Goal: Transaction & Acquisition: Subscribe to service/newsletter

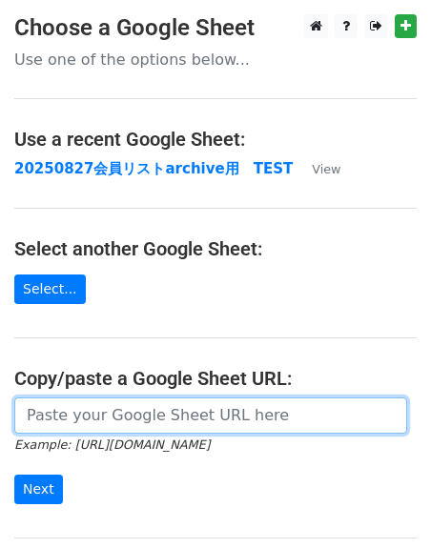
click at [135, 421] on input "url" at bounding box center [210, 416] width 393 height 36
paste input "https://docs.google.com/spreadsheets/d/1FEWGjn5yHdge5Hxx5uiej-Q4XQRyLkQ20rk6SiX…"
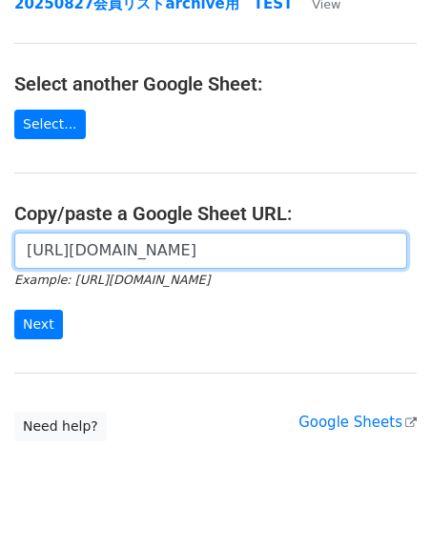
scroll to position [168, 0]
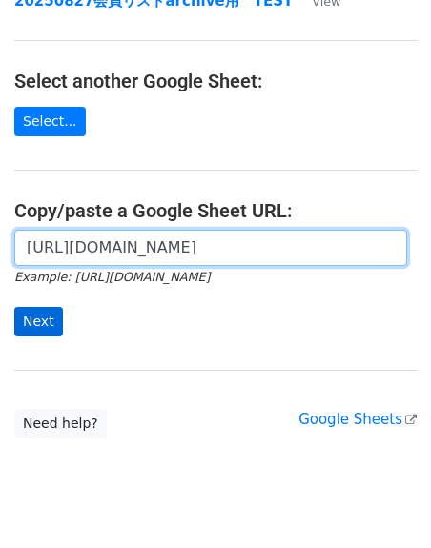
type input "https://docs.google.com/spreadsheets/d/1FEWGjn5yHdge5Hxx5uiej-Q4XQRyLkQ20rk6SiX…"
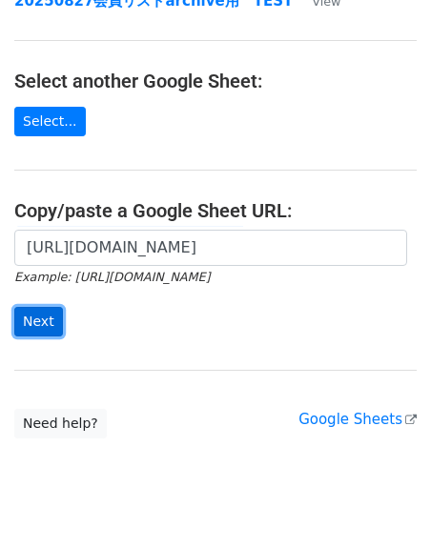
scroll to position [0, 0]
click at [24, 337] on input "Next" at bounding box center [38, 322] width 49 height 30
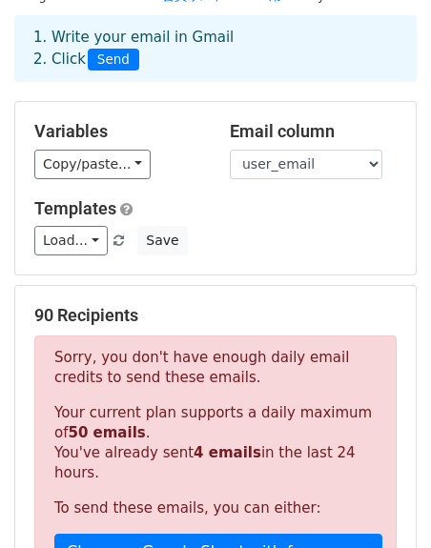
scroll to position [74, 0]
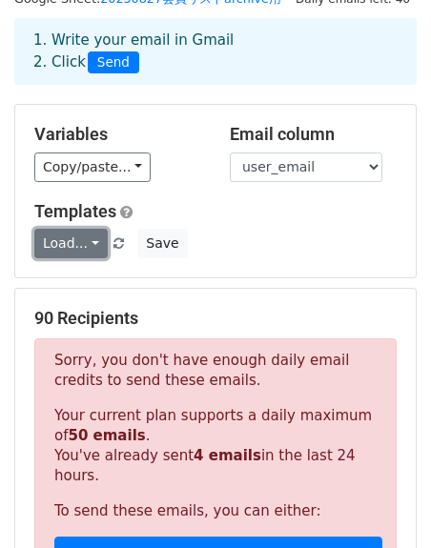
click at [108, 258] on link "Load..." at bounding box center [70, 244] width 73 height 30
click at [105, 258] on link "Load..." at bounding box center [70, 244] width 73 height 30
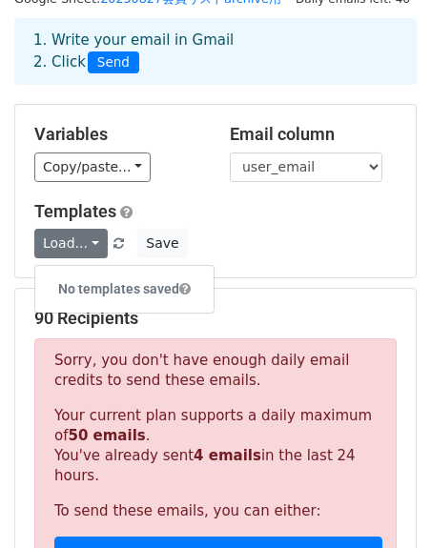
click at [170, 222] on h5 "Templates" at bounding box center [215, 211] width 362 height 21
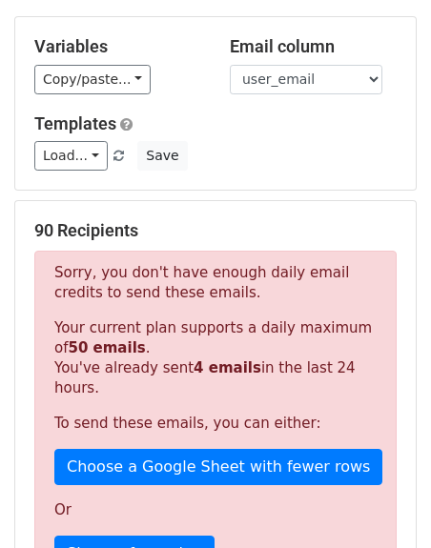
scroll to position [157, 0]
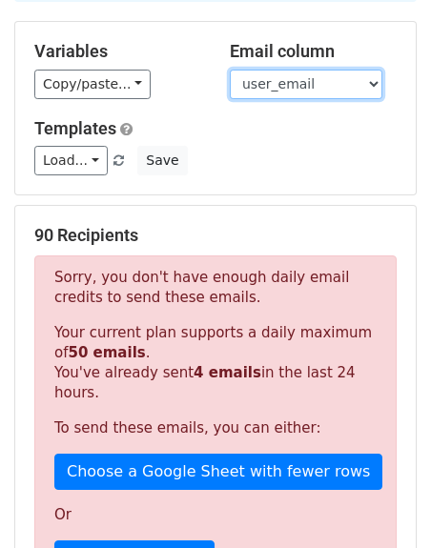
click at [374, 99] on select "user_email user_login first_name last_name role password" at bounding box center [306, 85] width 153 height 30
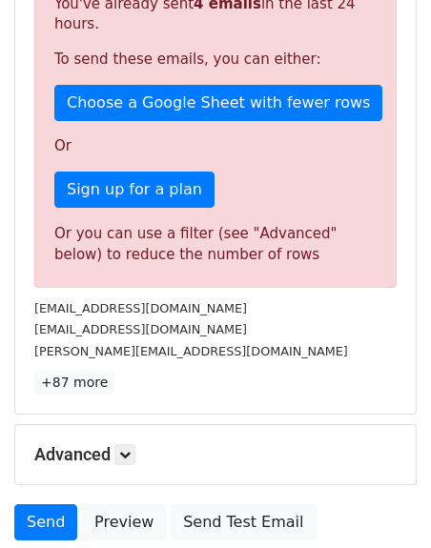
scroll to position [538, 0]
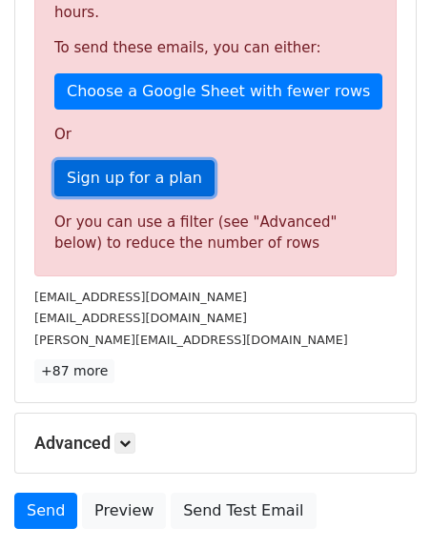
click at [99, 196] on link "Sign up for a plan" at bounding box center [134, 178] width 160 height 36
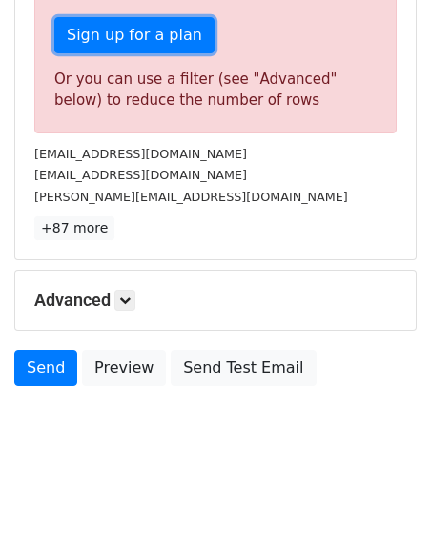
scroll to position [792, 0]
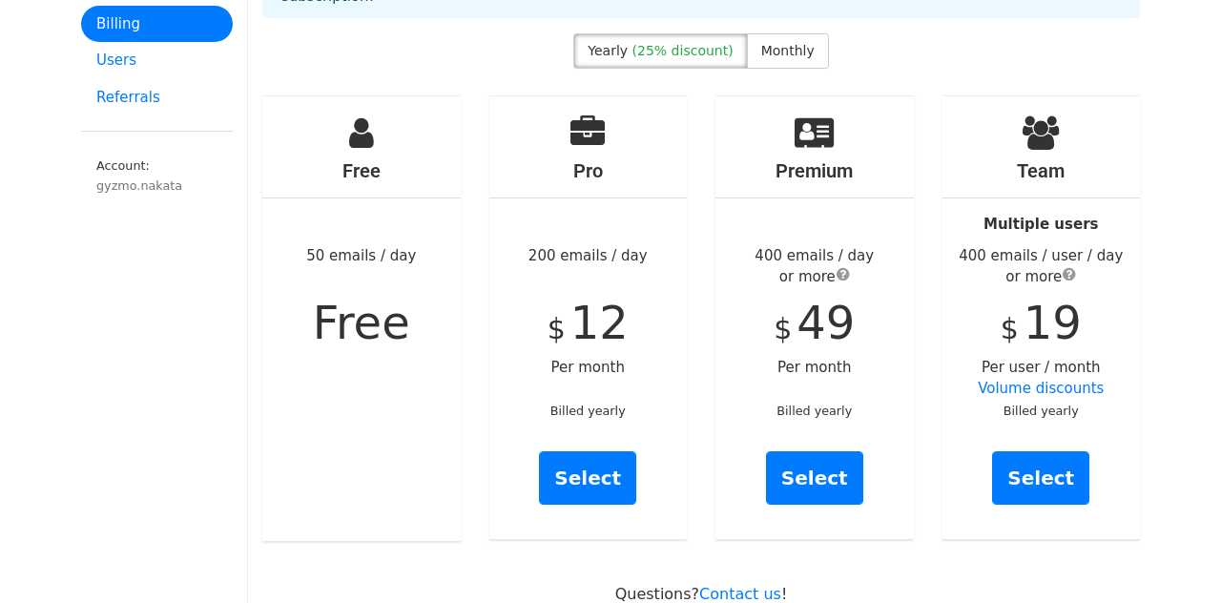
scroll to position [167, 0]
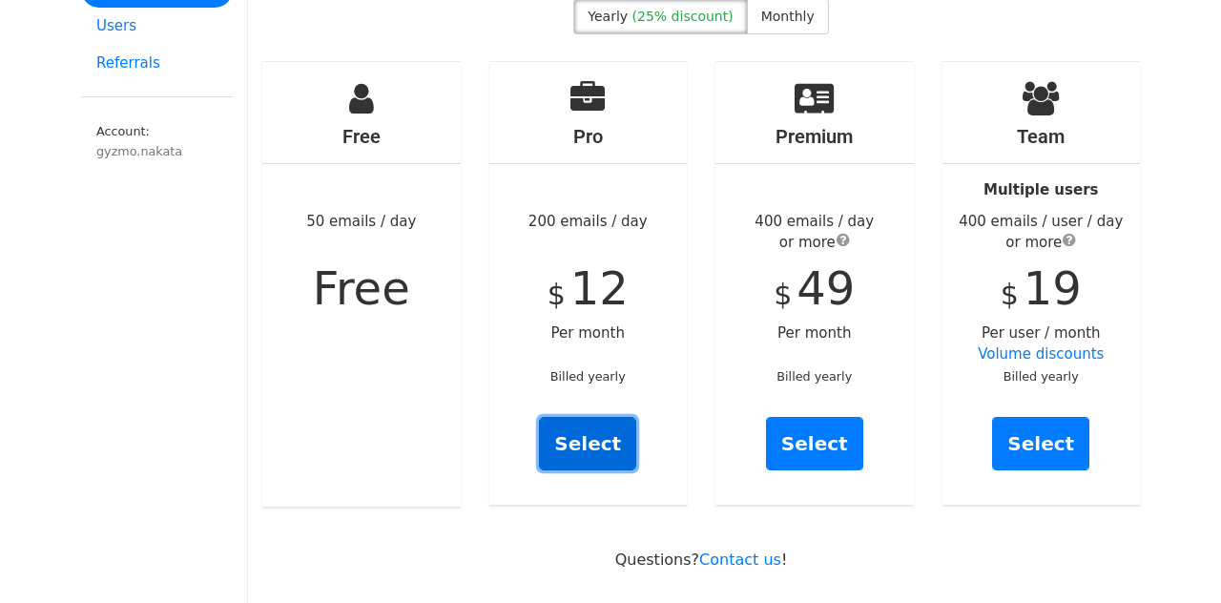
click at [591, 463] on link "Select" at bounding box center [587, 443] width 97 height 53
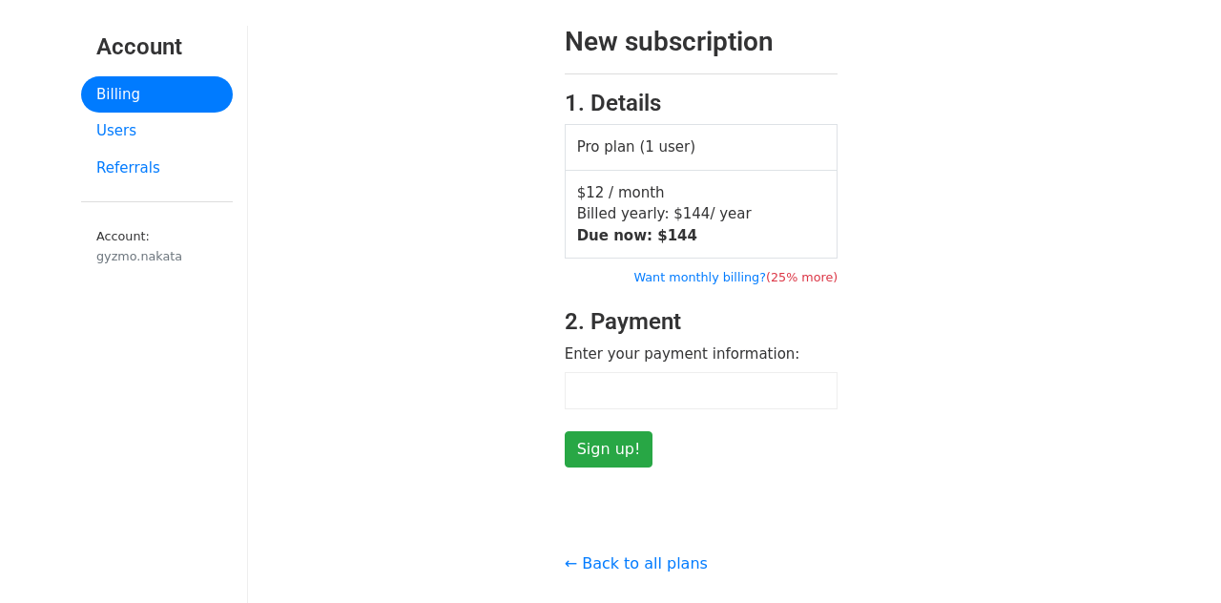
scroll to position [64, 0]
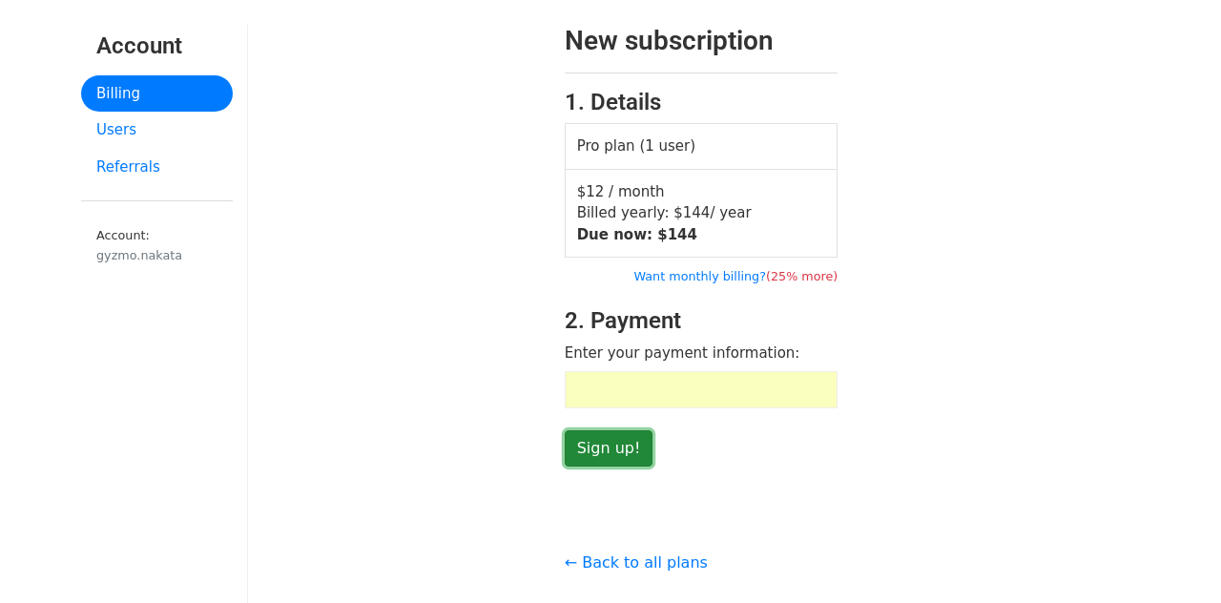
click at [620, 466] on input "Sign up!" at bounding box center [609, 448] width 89 height 36
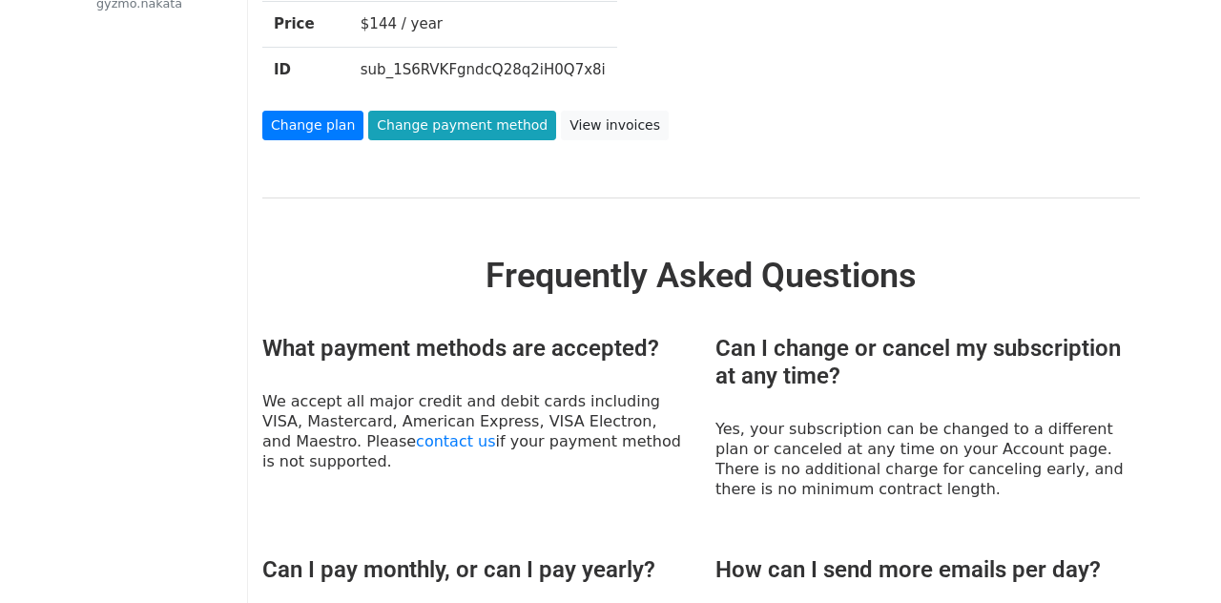
scroll to position [379, 0]
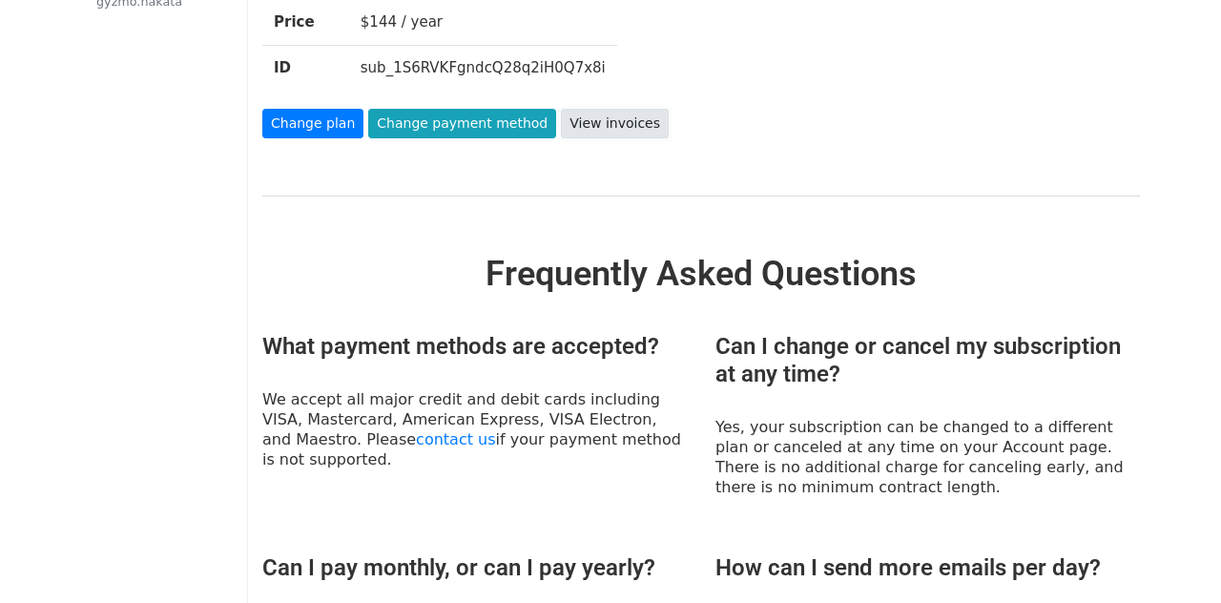
click at [668, 138] on link "View invoices" at bounding box center [615, 124] width 108 height 30
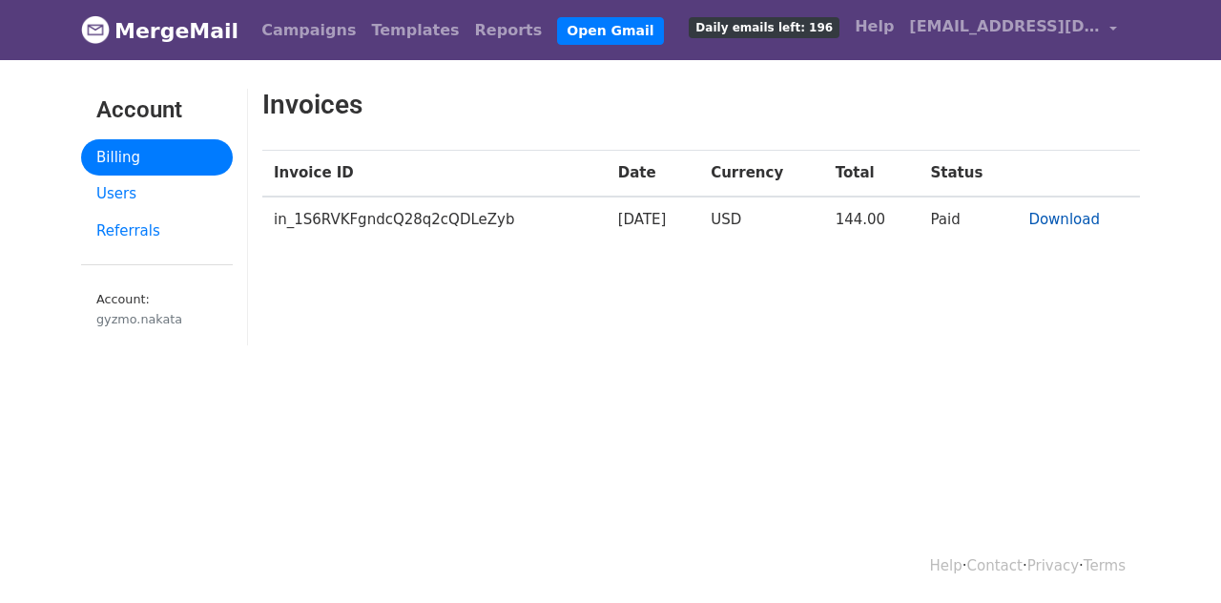
click at [1063, 228] on link "Download" at bounding box center [1064, 219] width 72 height 17
